Goal: Information Seeking & Learning: Find specific fact

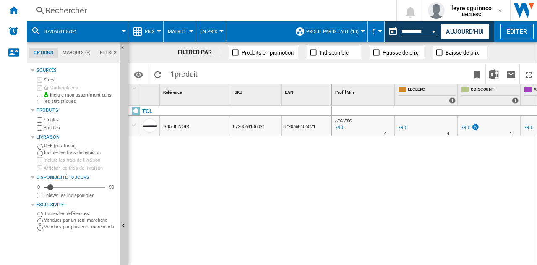
scroll to position [0, 155]
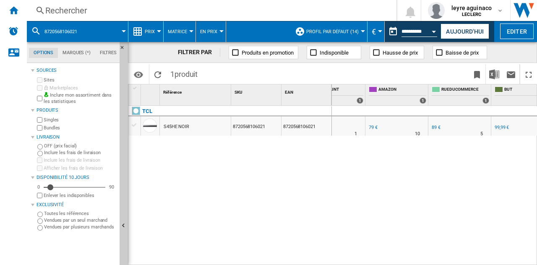
click at [181, 11] on div "Rechercher" at bounding box center [210, 11] width 330 height 12
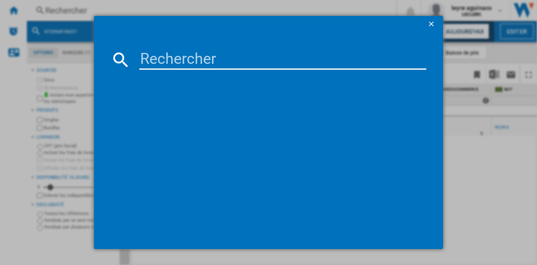
click at [213, 54] on input at bounding box center [282, 60] width 287 height 20
type input "8806097124153"
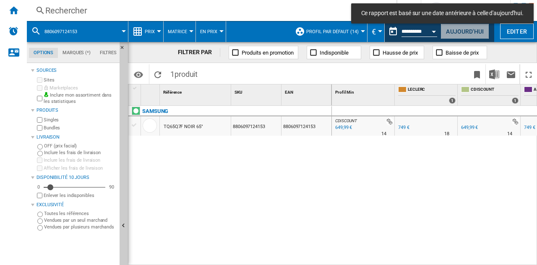
click at [459, 33] on button "Aujourd'hui" at bounding box center [465, 32] width 49 height 16
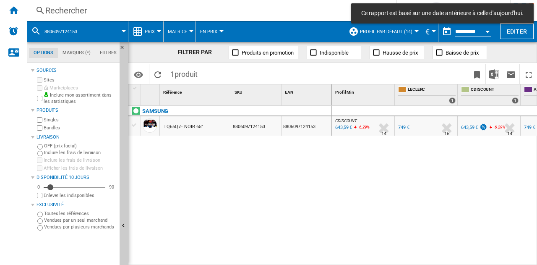
click at [153, 11] on div "Rechercher" at bounding box center [210, 11] width 330 height 12
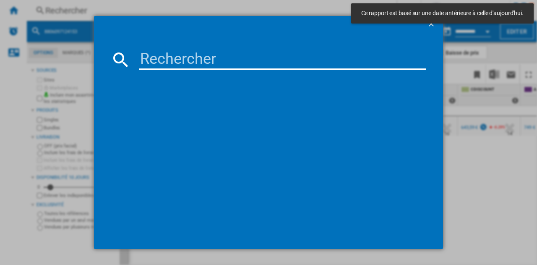
click at [168, 58] on input at bounding box center [282, 60] width 287 height 20
paste input "8806097124153"
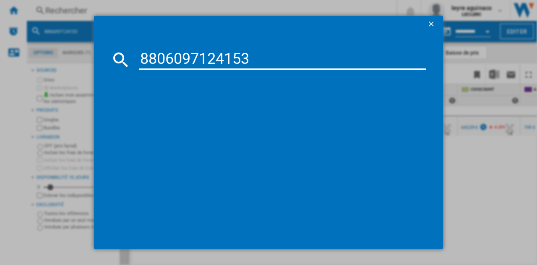
type input "8806097124153"
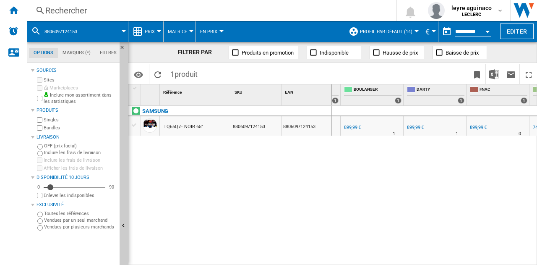
scroll to position [0, 244]
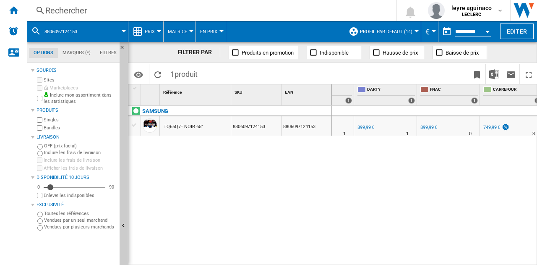
click at [489, 130] on div "749,99 €" at bounding box center [492, 127] width 17 height 5
click at [181, 8] on div "Rechercher" at bounding box center [210, 11] width 330 height 12
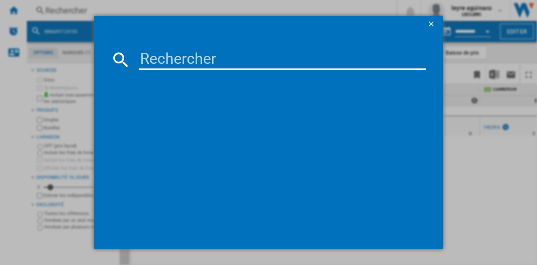
click at [217, 53] on input at bounding box center [282, 60] width 287 height 20
type input "8806097122258"
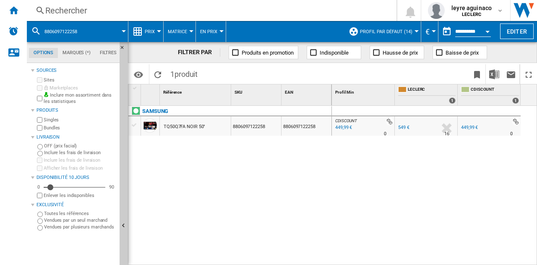
drag, startPoint x: 400, startPoint y: 149, endPoint x: 409, endPoint y: 147, distance: 9.6
click at [527, 148] on div "CDISCOUNT : FR CDISCOUNT -18.0 % 449,99 € % N/A 0 CDISCOUNT : FR CDISCOUNT FR L…" at bounding box center [435, 186] width 206 height 160
click at [343, 127] on div "449,99 €" at bounding box center [343, 127] width 18 height 8
click at [214, 11] on div "Rechercher" at bounding box center [210, 11] width 330 height 12
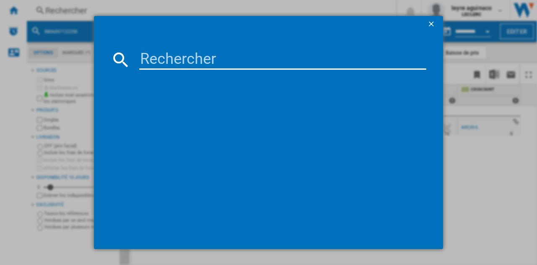
click at [241, 57] on input at bounding box center [282, 60] width 287 height 20
type input "8806097122586"
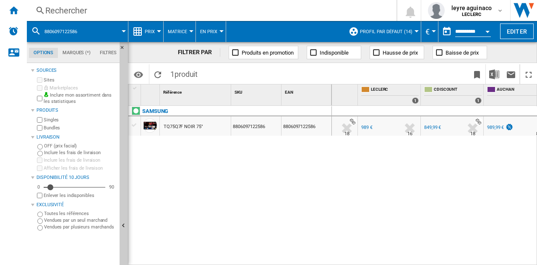
scroll to position [0, 46]
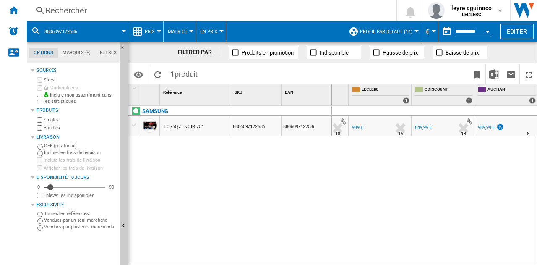
click at [202, 11] on div "Rechercher" at bounding box center [210, 11] width 330 height 12
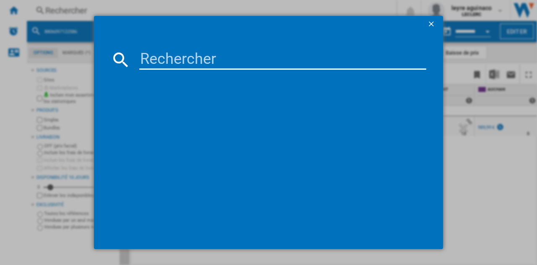
click at [242, 54] on input at bounding box center [282, 60] width 287 height 20
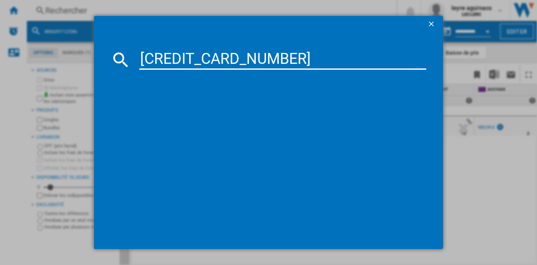
type input "5901292525866"
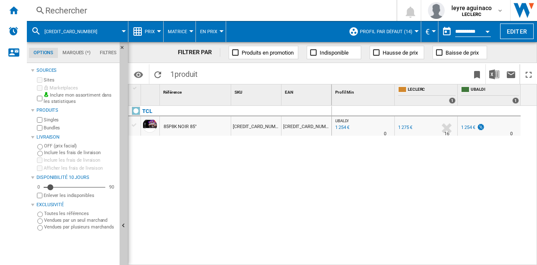
click at [469, 126] on div "1 254 €" at bounding box center [468, 127] width 14 height 5
click at [196, 14] on div "Rechercher" at bounding box center [210, 11] width 330 height 12
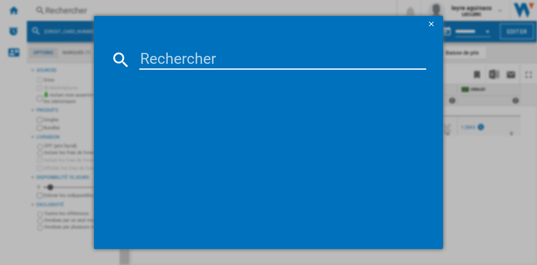
click at [210, 58] on input at bounding box center [282, 60] width 287 height 20
type input "8806096030042"
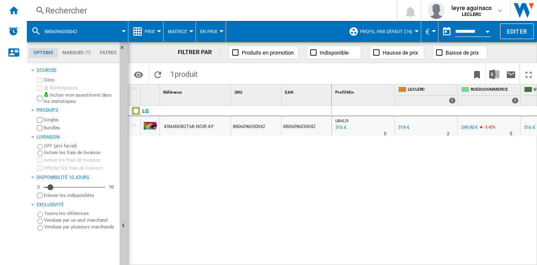
click at [338, 125] on div "316 €" at bounding box center [340, 127] width 13 height 8
click at [206, 13] on div "Rechercher" at bounding box center [210, 11] width 330 height 12
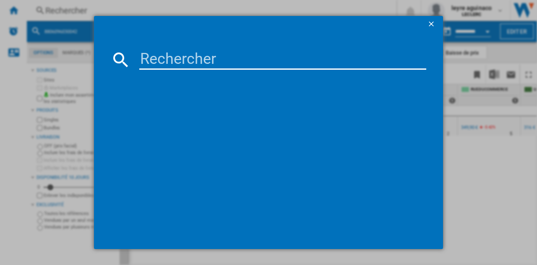
click at [228, 61] on input at bounding box center [282, 60] width 287 height 20
type input "6942351404325"
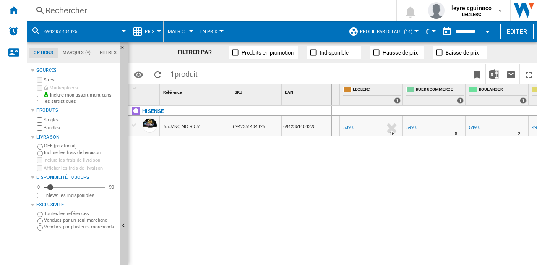
scroll to position [0, 60]
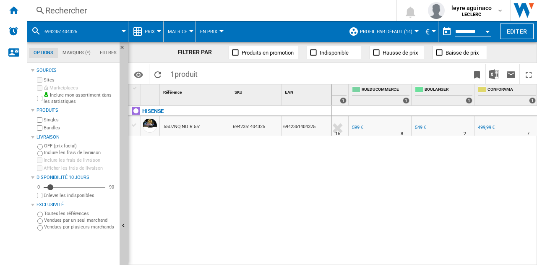
click at [485, 128] on div "499,99 €" at bounding box center [486, 127] width 17 height 5
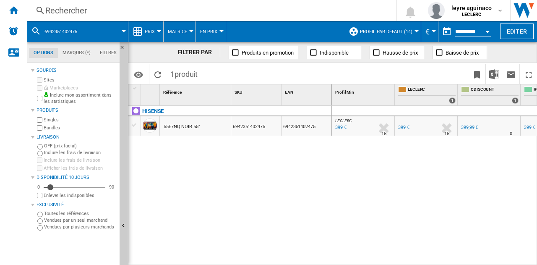
scroll to position [0, 109]
